Goal: Browse casually

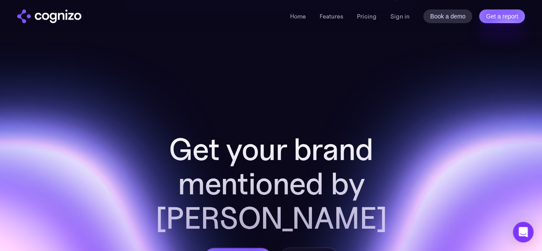
scroll to position [3267, 0]
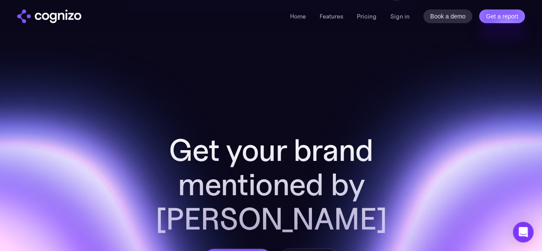
click at [309, 15] on ul "Home Features Pricing Book a demo Get a report" at bounding box center [333, 16] width 87 height 10
click at [306, 18] on link "Home" at bounding box center [298, 16] width 16 height 8
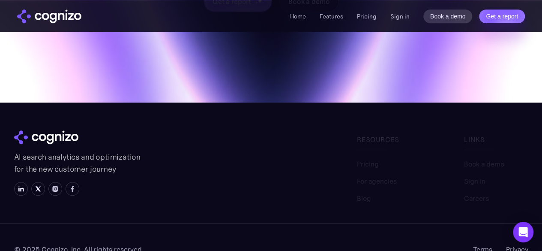
scroll to position [3524, 0]
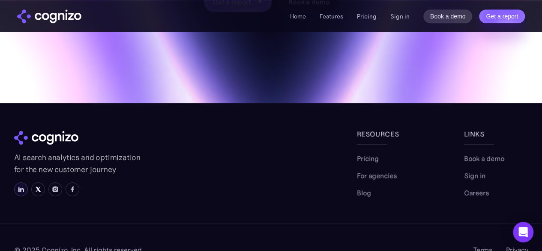
click at [18, 186] on img at bounding box center [21, 189] width 7 height 7
